Goal: Task Accomplishment & Management: Use online tool/utility

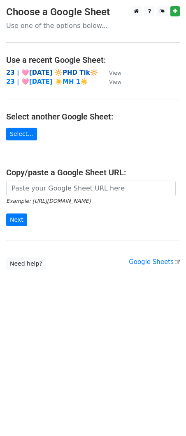
click at [45, 72] on strong "23 | 🩷[DATE] 🔆PHD Tik🔆" at bounding box center [52, 72] width 92 height 7
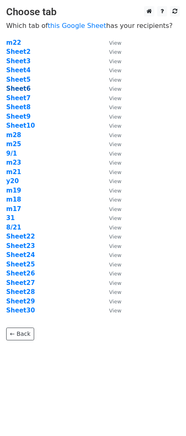
click at [17, 87] on strong "Sheet6" at bounding box center [18, 88] width 24 height 7
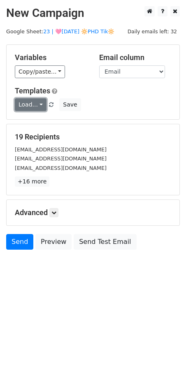
click at [29, 104] on link "Load..." at bounding box center [31, 104] width 32 height 13
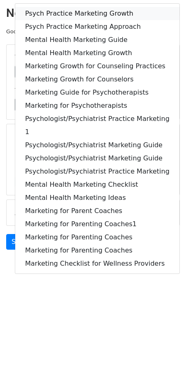
click at [78, 18] on link "Psych Practice Marketing Growth" at bounding box center [97, 13] width 164 height 13
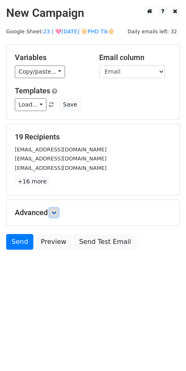
click at [56, 214] on icon at bounding box center [53, 212] width 5 height 5
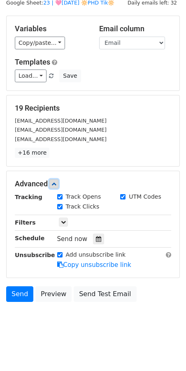
scroll to position [28, 0]
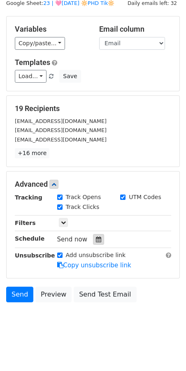
click at [96, 240] on icon at bounding box center [98, 239] width 5 height 6
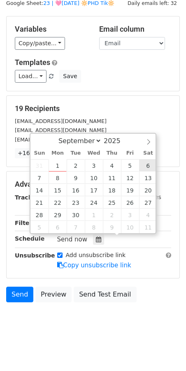
type input "2025-09-06 12:00"
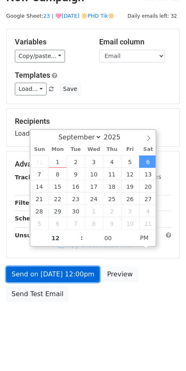
click at [53, 274] on link "Send on Sep 6 at 12:00pm" at bounding box center [52, 274] width 93 height 16
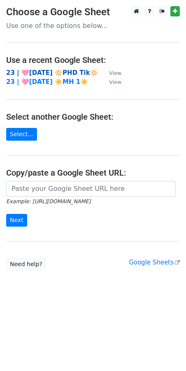
click at [76, 74] on strong "23 | 🩷[DATE] 🔆PHD Tik🔆" at bounding box center [52, 72] width 92 height 7
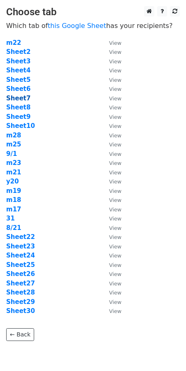
click at [21, 98] on strong "Sheet7" at bounding box center [18, 97] width 24 height 7
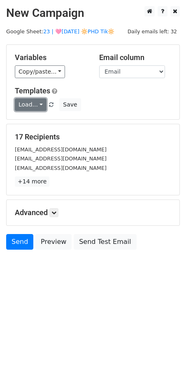
click at [34, 107] on link "Load..." at bounding box center [31, 104] width 32 height 13
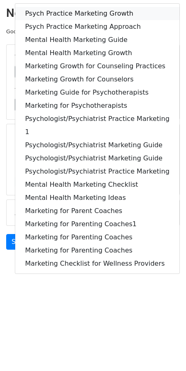
click at [79, 12] on link "Psych Practice Marketing Growth" at bounding box center [97, 13] width 164 height 13
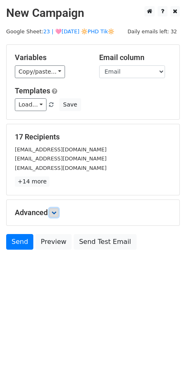
click at [55, 210] on icon at bounding box center [53, 212] width 5 height 5
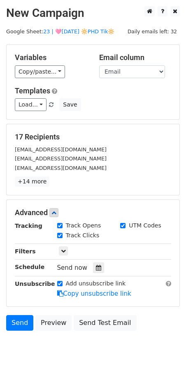
click at [93, 262] on div at bounding box center [98, 267] width 11 height 11
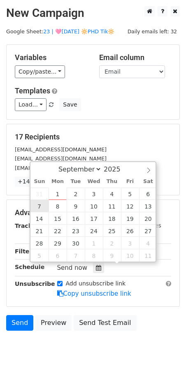
type input "2025-09-07 12:00"
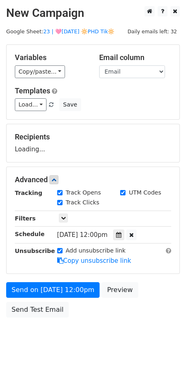
click at [39, 297] on div "Send on Sep 7 at 12:00pm Preview Send Test Email" at bounding box center [93, 301] width 186 height 39
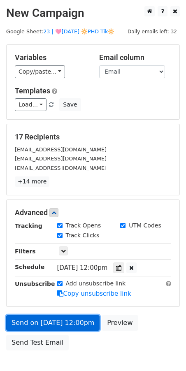
click at [30, 317] on link "Send on Sep 7 at 12:00pm" at bounding box center [52, 323] width 93 height 16
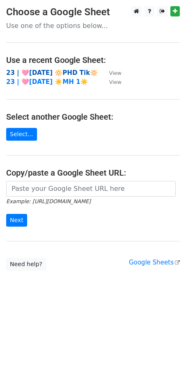
click at [45, 70] on strong "23 | 🩷[DATE] 🔆PHD Tik🔆" at bounding box center [52, 72] width 92 height 7
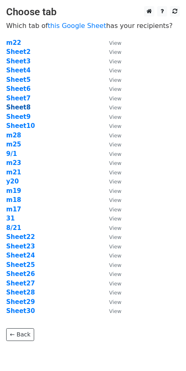
click at [18, 106] on strong "Sheet8" at bounding box center [18, 107] width 24 height 7
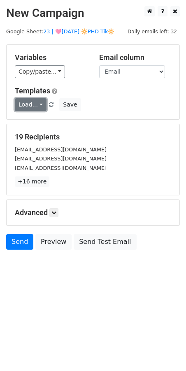
click at [29, 107] on link "Load..." at bounding box center [31, 104] width 32 height 13
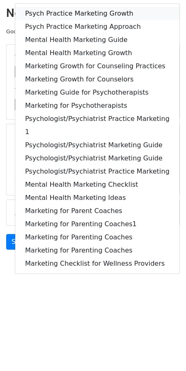
click at [69, 9] on link "Psych Practice Marketing Growth" at bounding box center [97, 13] width 164 height 13
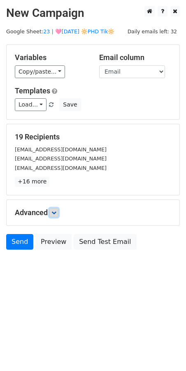
click at [56, 208] on link at bounding box center [53, 212] width 9 height 9
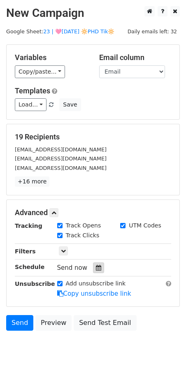
click at [99, 268] on div at bounding box center [98, 267] width 11 height 11
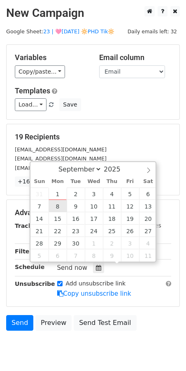
type input "2025-09-08 12:00"
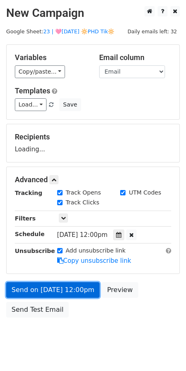
click at [56, 283] on link "Send on Sep 8 at 12:00pm" at bounding box center [52, 290] width 93 height 16
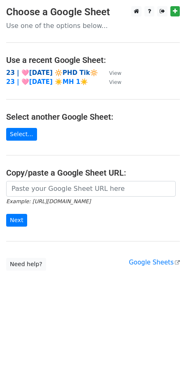
click at [58, 71] on strong "23 | 🩷[DATE] 🔆PHD Tik🔆" at bounding box center [52, 72] width 92 height 7
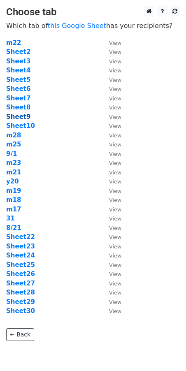
click at [21, 116] on strong "Sheet9" at bounding box center [18, 116] width 24 height 7
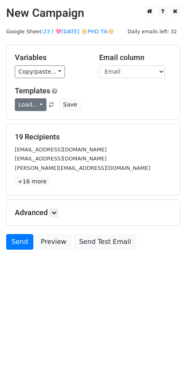
click at [26, 101] on link "Load..." at bounding box center [31, 104] width 32 height 13
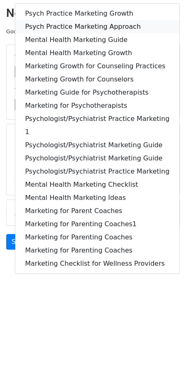
click at [105, 32] on link "Psych Practice Marketing Approach" at bounding box center [97, 26] width 164 height 13
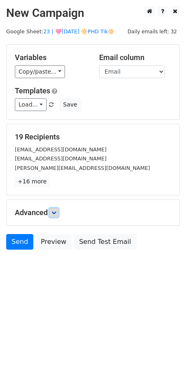
click at [58, 214] on link at bounding box center [53, 212] width 9 height 9
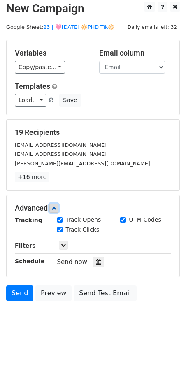
scroll to position [29, 0]
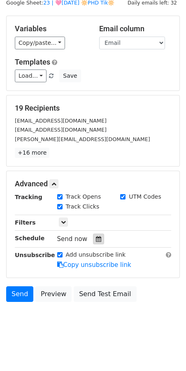
click at [99, 237] on div at bounding box center [98, 238] width 11 height 11
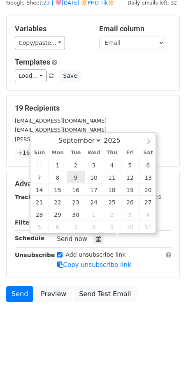
type input "2025-09-09 12:00"
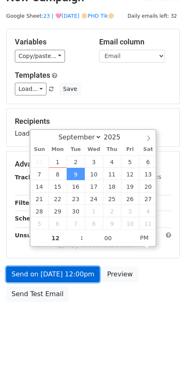
click at [64, 269] on link "Send on Sep 9 at 12:00pm" at bounding box center [52, 274] width 93 height 16
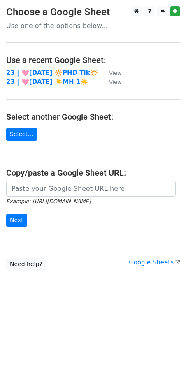
click at [61, 67] on main "Choose a Google Sheet Use one of the options below... Use a recent Google Sheet…" at bounding box center [93, 138] width 186 height 264
click at [58, 69] on strong "23 | 🩷[DATE] 🔆PHD Tik🔆" at bounding box center [52, 72] width 92 height 7
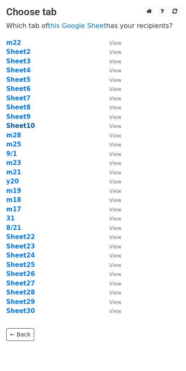
click at [21, 124] on strong "Sheet10" at bounding box center [20, 125] width 29 height 7
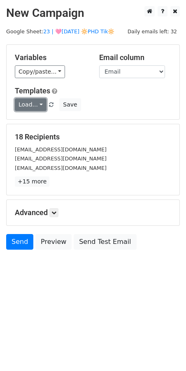
click at [27, 106] on link "Load..." at bounding box center [31, 104] width 32 height 13
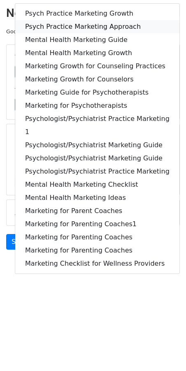
click at [94, 29] on link "Psych Practice Marketing Approach" at bounding box center [97, 26] width 164 height 13
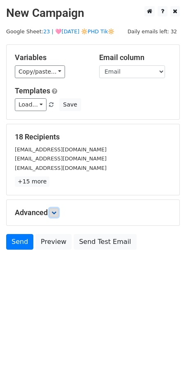
click at [56, 213] on icon at bounding box center [53, 212] width 5 height 5
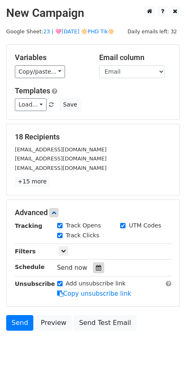
click at [98, 268] on div at bounding box center [98, 267] width 11 height 11
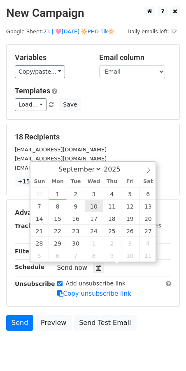
type input "2025-09-10 12:00"
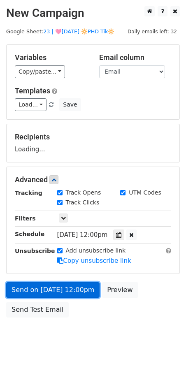
click at [54, 287] on link "Send on Sep 10 at 12:00pm" at bounding box center [52, 290] width 93 height 16
